Goal: Communication & Community: Participate in discussion

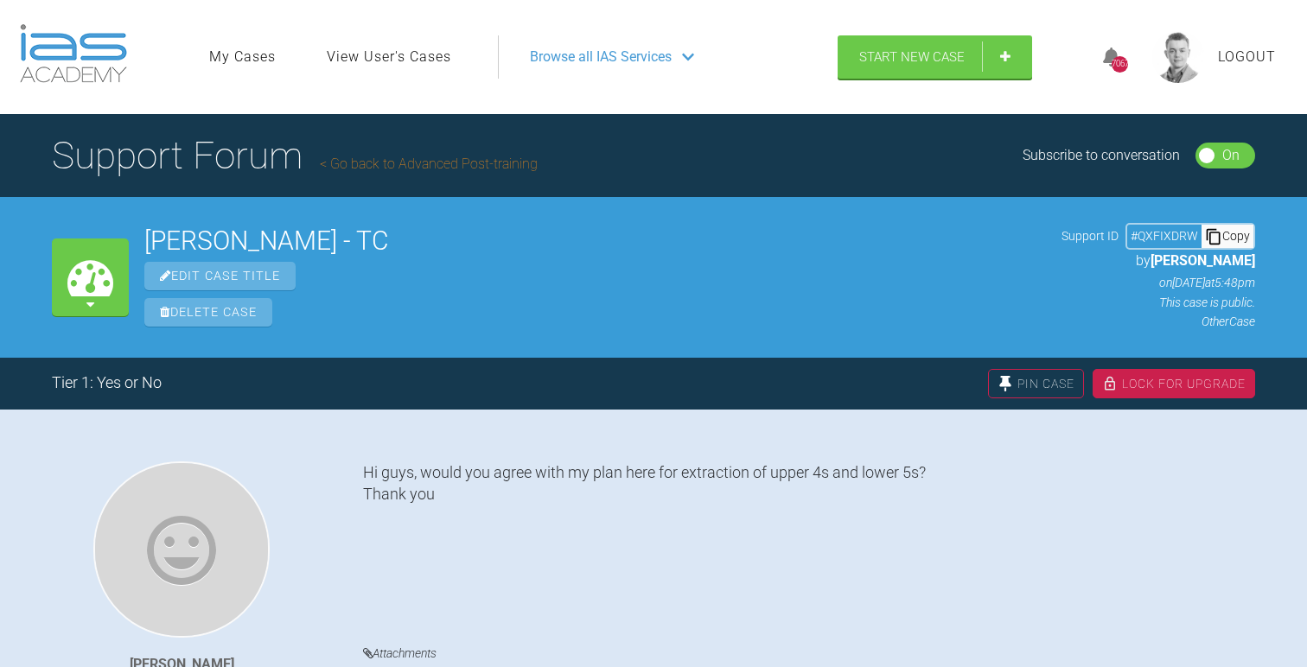
click at [395, 163] on link "Go back to Advanced Post-training" at bounding box center [429, 164] width 218 height 16
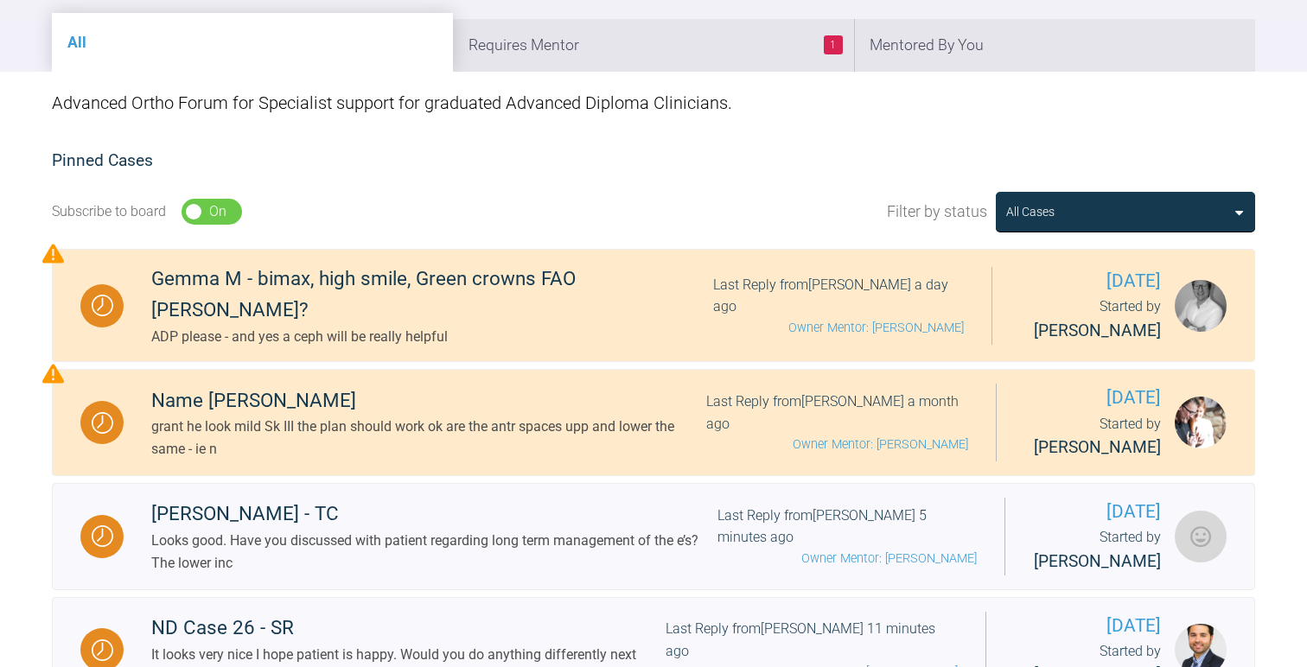
scroll to position [524, 0]
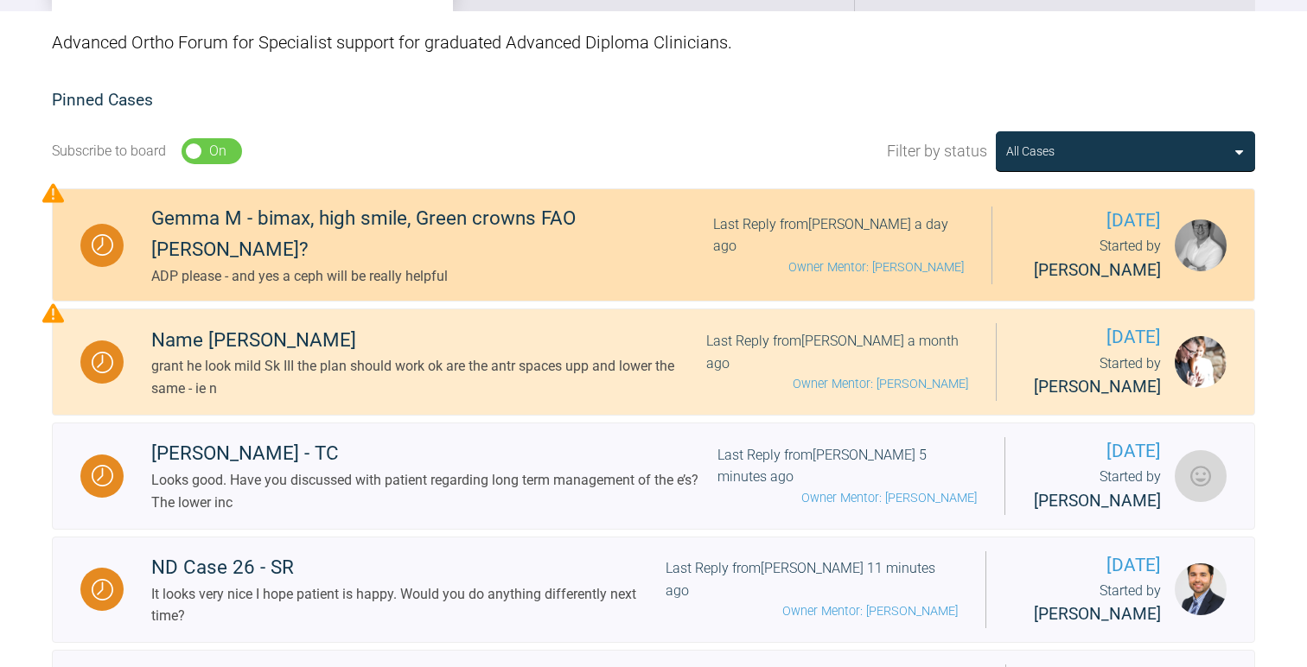
click at [481, 229] on div "Gemma M - bimax, high smile, Green crowns FAO ROSS?" at bounding box center [432, 234] width 562 height 62
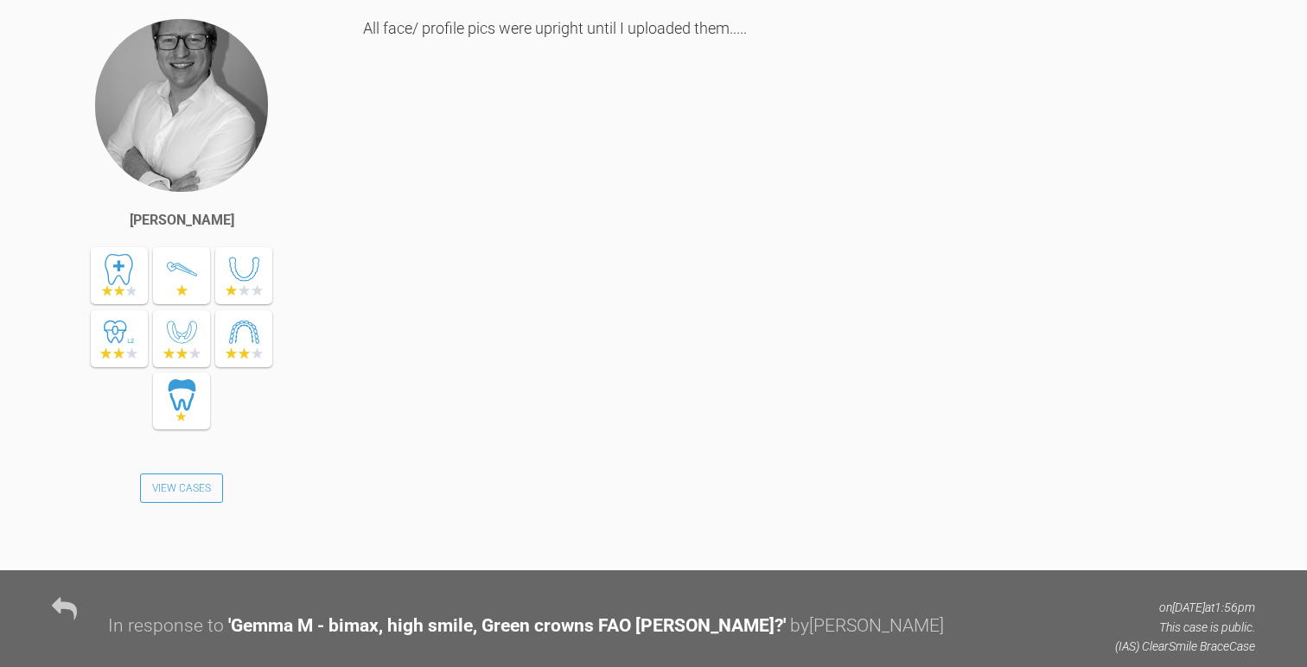
scroll to position [1462, 0]
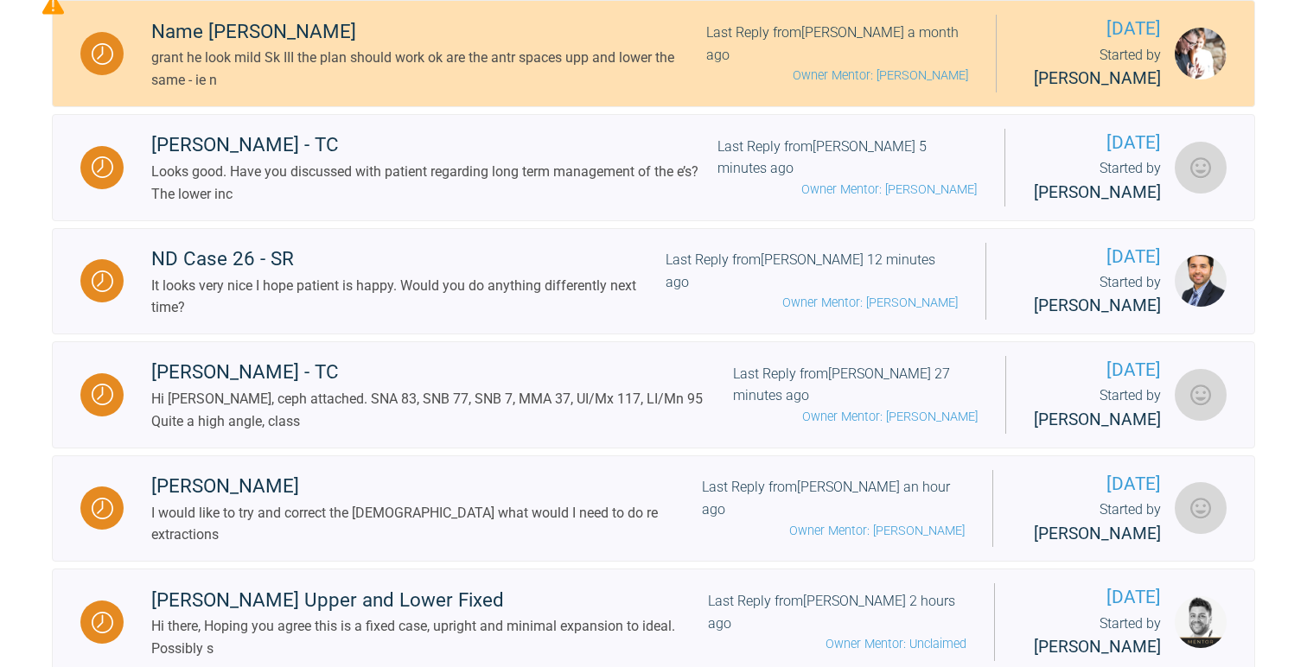
scroll to position [693, 0]
